Goal: Task Accomplishment & Management: Complete application form

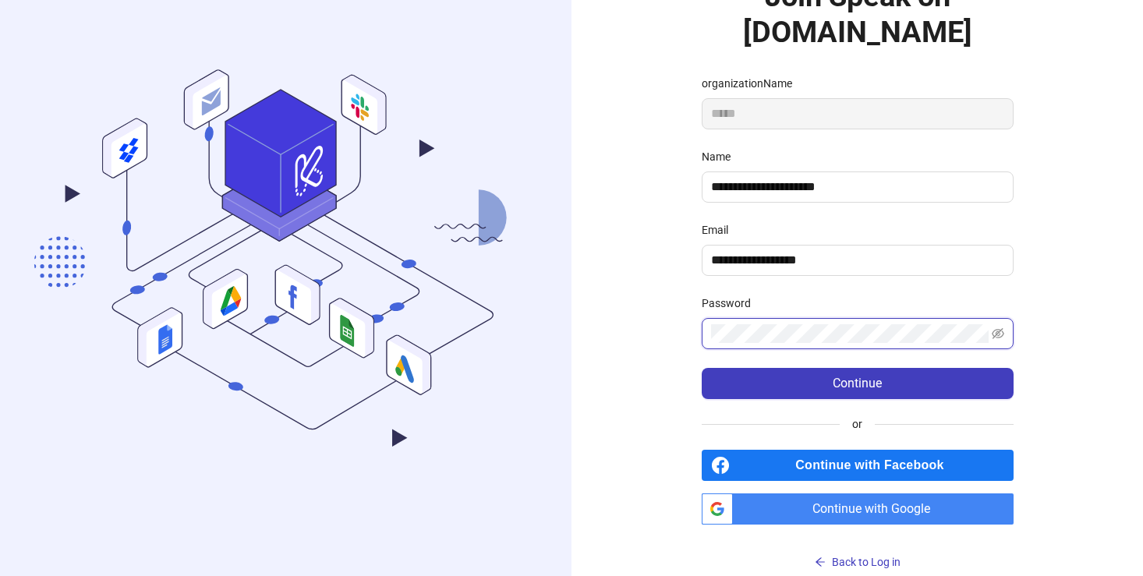
scroll to position [113, 0]
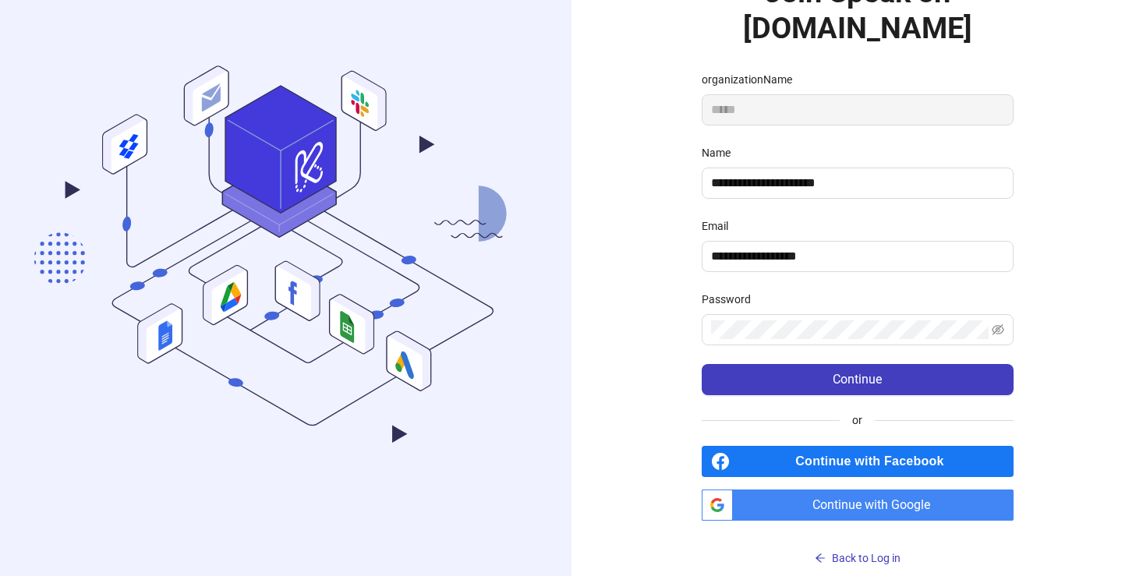
click at [841, 505] on span "Continue with Google" at bounding box center [876, 505] width 274 height 31
